Goal: Check status

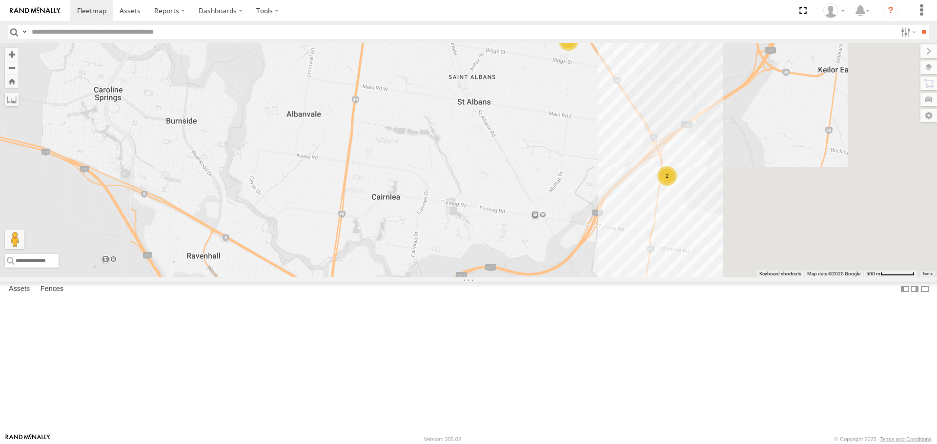
drag, startPoint x: 721, startPoint y: 243, endPoint x: 587, endPoint y: 303, distance: 146.8
click at [587, 277] on div "Cleaner Wagon #1 2 2" at bounding box center [468, 160] width 937 height 234
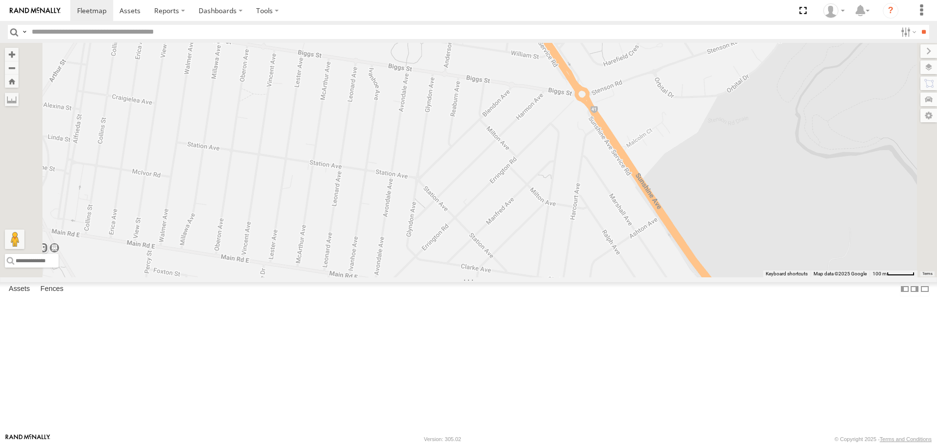
drag, startPoint x: 471, startPoint y: 157, endPoint x: 479, endPoint y: 386, distance: 229.0
click at [480, 277] on div "Cleaner Wagon #1" at bounding box center [468, 160] width 937 height 234
